Goal: Transaction & Acquisition: Download file/media

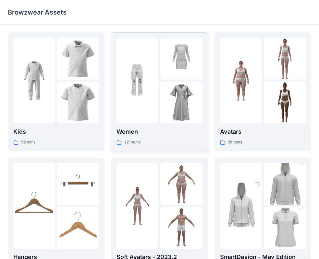
click at [143, 131] on p "Women" at bounding box center [159, 131] width 86 height 9
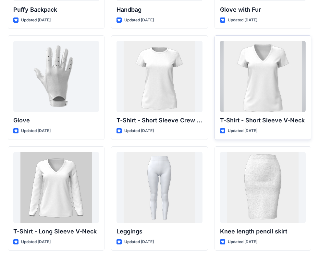
scroll to position [5130, 0]
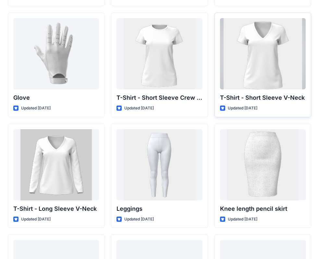
drag, startPoint x: 256, startPoint y: 105, endPoint x: 259, endPoint y: 111, distance: 6.5
click at [258, 109] on div "T-Shirt - Short Sleeve V-Neck Updated [DATE]" at bounding box center [262, 65] width 97 height 105
click at [264, 99] on p "T-Shirt - Short Sleeve V-Neck" at bounding box center [263, 97] width 86 height 9
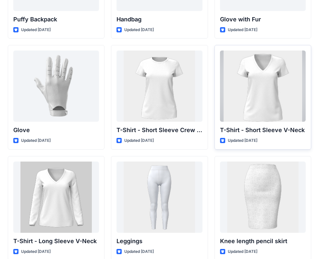
scroll to position [5065, 0]
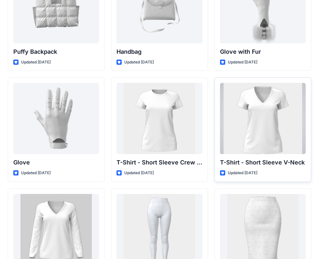
click at [249, 126] on div at bounding box center [263, 118] width 86 height 71
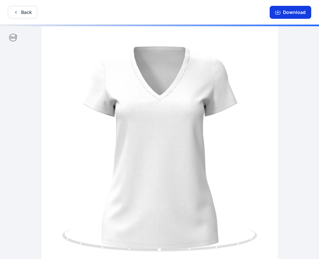
click at [291, 15] on button "Download" at bounding box center [291, 12] width 42 height 13
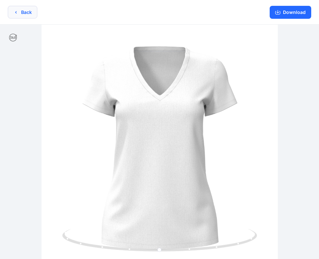
click at [31, 10] on button "Back" at bounding box center [23, 12] width 30 height 13
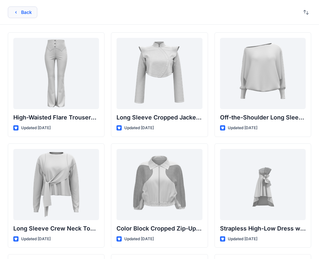
click at [22, 13] on button "Back" at bounding box center [23, 12] width 30 height 12
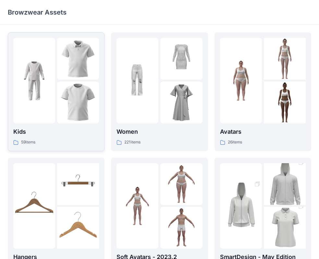
click at [68, 123] on img at bounding box center [78, 103] width 42 height 42
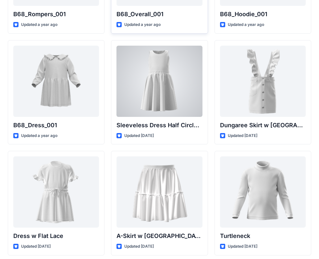
scroll to position [1358, 0]
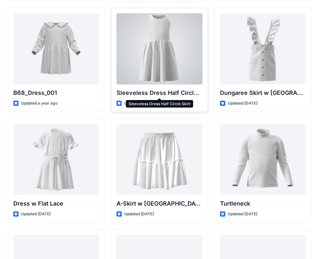
click at [185, 91] on p "Sleeveless Dress Half Circle Skirt" at bounding box center [159, 93] width 86 height 9
click at [140, 93] on p "Sleeveless Dress Half Circle Skirt" at bounding box center [159, 93] width 86 height 9
click at [153, 78] on div at bounding box center [159, 48] width 86 height 71
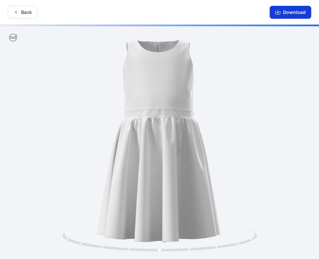
click at [280, 11] on icon "button" at bounding box center [277, 12] width 5 height 5
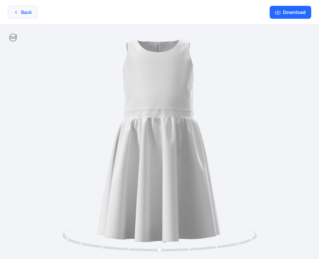
click at [25, 17] on button "Back" at bounding box center [23, 12] width 30 height 13
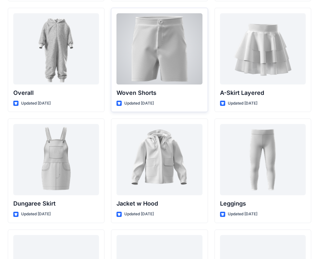
scroll to position [1770, 0]
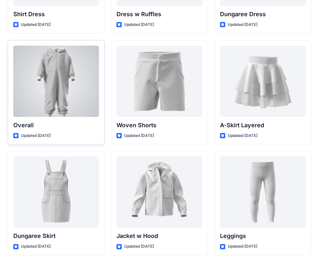
click at [31, 123] on p "Overall" at bounding box center [56, 125] width 86 height 9
click at [42, 134] on p "Updated [DATE]" at bounding box center [36, 136] width 30 height 7
click at [33, 114] on div at bounding box center [56, 81] width 86 height 71
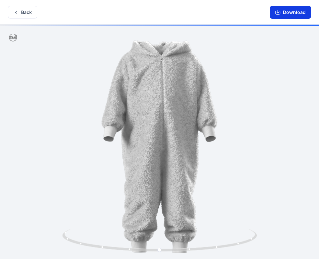
click at [278, 13] on icon "button" at bounding box center [277, 12] width 5 height 5
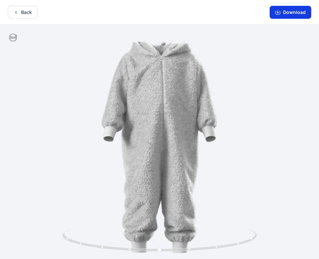
click at [279, 14] on icon "button" at bounding box center [277, 12] width 5 height 5
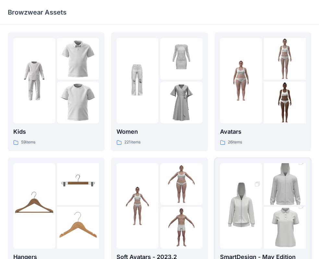
click at [263, 203] on div at bounding box center [263, 206] width 86 height 86
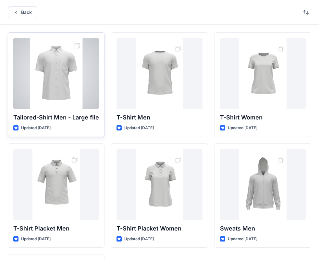
click at [78, 115] on p "Tailored-Shirt Men - Large file" at bounding box center [56, 117] width 86 height 9
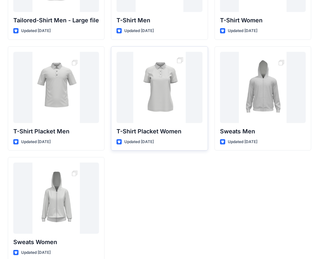
scroll to position [32, 0]
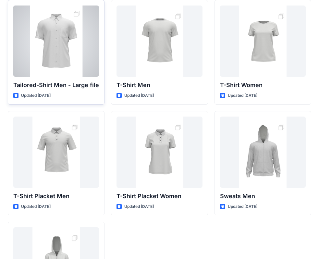
click at [68, 88] on p "Tailored-Shirt Men - Large file" at bounding box center [56, 85] width 86 height 9
click at [57, 84] on p "Tailored-Shirt Men - Large file" at bounding box center [56, 85] width 86 height 9
click at [49, 96] on p "Updated [DATE]" at bounding box center [36, 95] width 30 height 7
click at [52, 88] on p "Tailored-Shirt Men - Large file" at bounding box center [56, 85] width 86 height 9
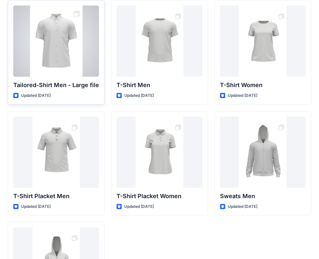
click at [50, 78] on div "Tailored-Shirt Men - Large file Updated 2 years ago" at bounding box center [56, 52] width 97 height 105
click at [46, 82] on p "Tailored-Shirt Men - Large file" at bounding box center [56, 85] width 86 height 9
click at [40, 59] on div at bounding box center [56, 41] width 86 height 71
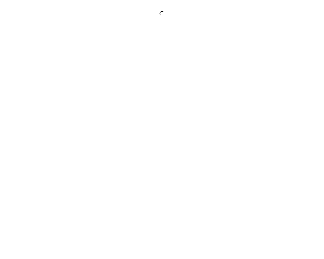
click at [40, 59] on div at bounding box center [162, 129] width 324 height 259
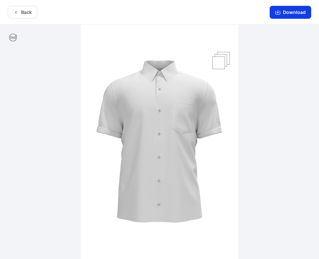
click at [298, 12] on button "Download" at bounding box center [291, 12] width 42 height 13
click at [276, 15] on button "Download" at bounding box center [291, 12] width 42 height 13
click at [296, 14] on button "Download" at bounding box center [291, 12] width 42 height 13
click at [195, 95] on img at bounding box center [159, 143] width 157 height 236
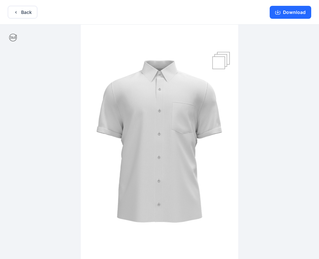
click at [195, 91] on img at bounding box center [159, 143] width 157 height 236
click at [282, 11] on button "Download" at bounding box center [291, 12] width 42 height 13
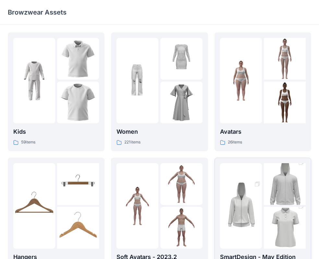
click at [300, 225] on img at bounding box center [285, 228] width 42 height 63
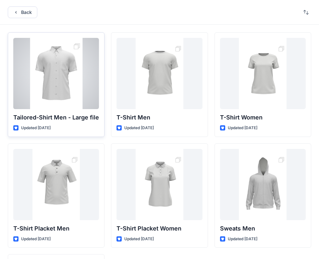
click at [60, 115] on p "Tailored-Shirt Men - Large file" at bounding box center [56, 117] width 86 height 9
click at [62, 120] on p "Tailored-Shirt Men - Large file" at bounding box center [56, 117] width 86 height 9
click at [93, 118] on p "Tailored-Shirt Men - Large file" at bounding box center [56, 117] width 86 height 9
click at [33, 120] on p "Tailored-Shirt Men - Large file" at bounding box center [56, 117] width 86 height 9
click at [31, 118] on p "Tailored-Shirt Men - Large file" at bounding box center [56, 117] width 86 height 9
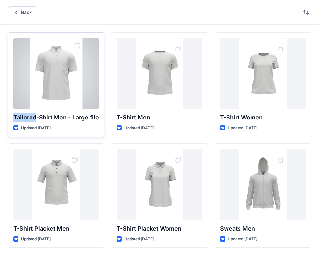
click at [31, 118] on p "Tailored-Shirt Men - Large file" at bounding box center [56, 117] width 86 height 9
click at [45, 96] on div at bounding box center [56, 73] width 86 height 71
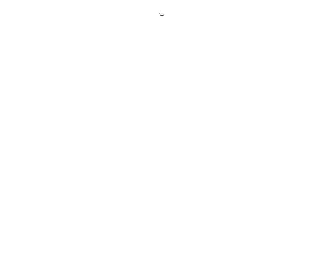
click at [45, 96] on div at bounding box center [162, 129] width 324 height 259
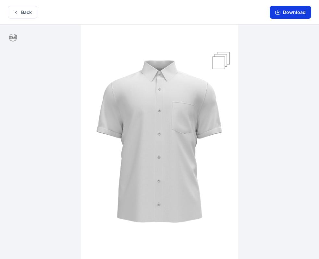
click at [297, 13] on button "Download" at bounding box center [291, 12] width 42 height 13
click at [276, 10] on icon "button" at bounding box center [277, 12] width 5 height 5
click at [307, 15] on button "Download" at bounding box center [291, 12] width 42 height 13
click at [292, 7] on button "Download" at bounding box center [291, 12] width 42 height 13
